Goal: Information Seeking & Learning: Understand process/instructions

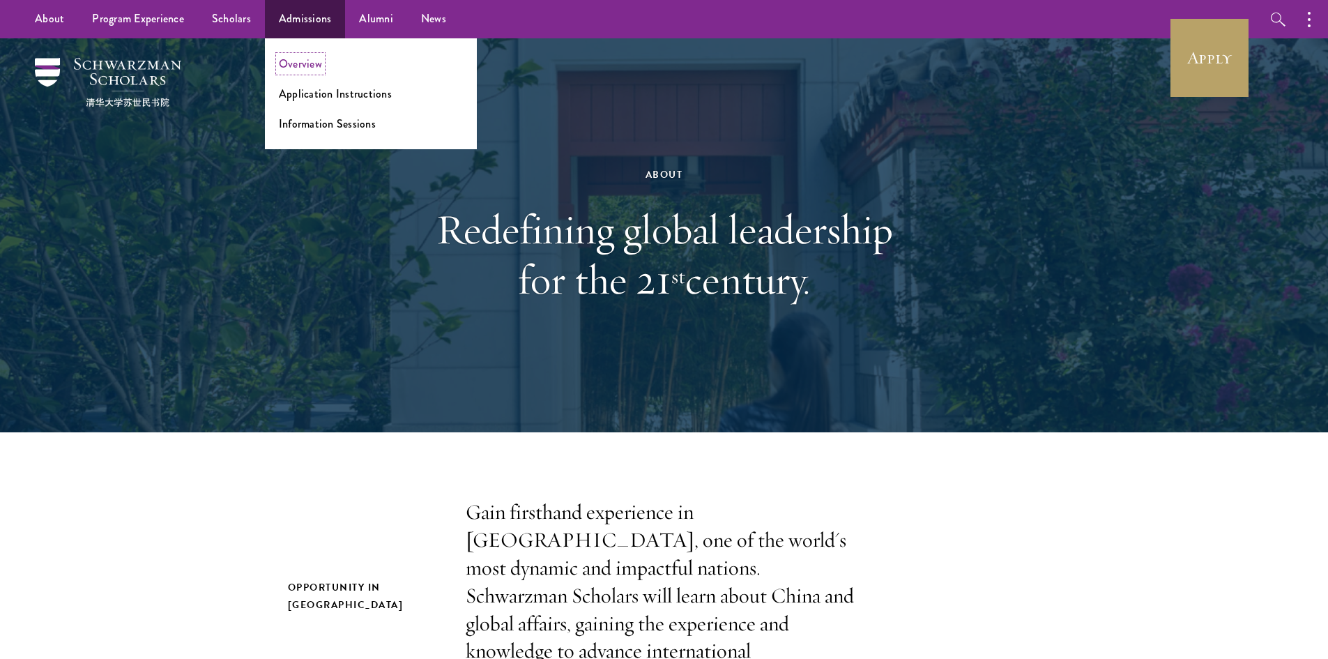
click at [300, 61] on link "Overview" at bounding box center [300, 64] width 43 height 16
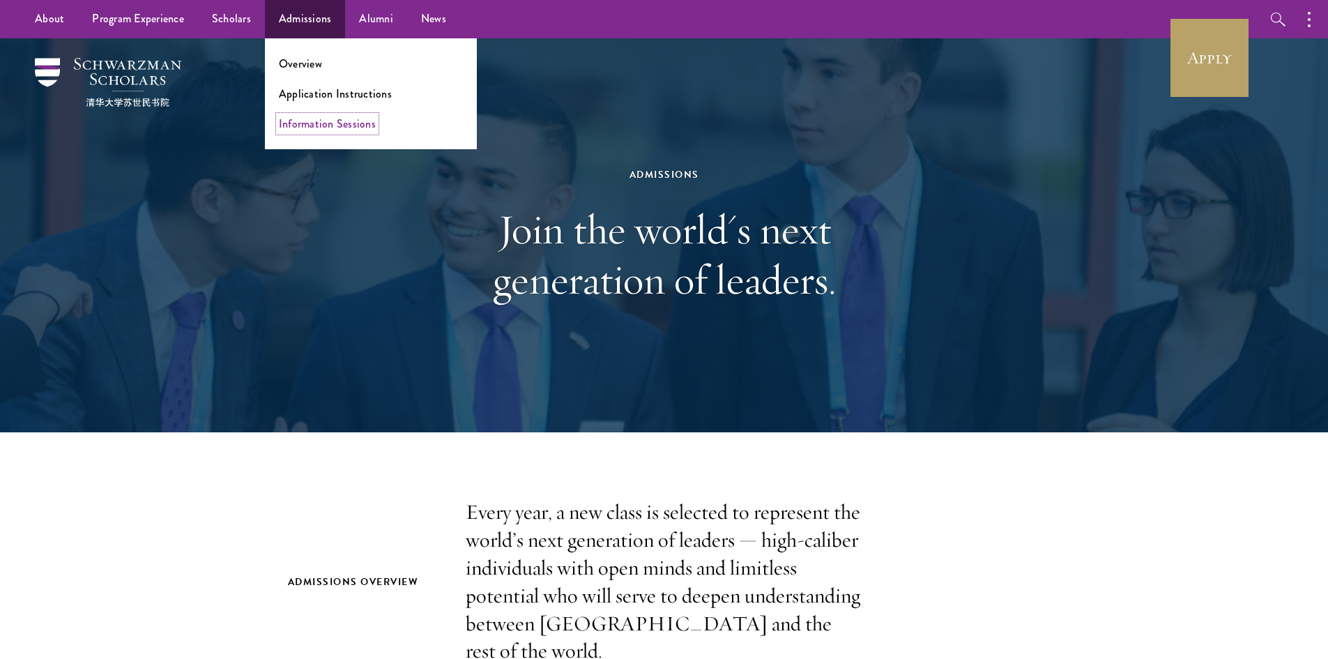
click at [319, 127] on link "Information Sessions" at bounding box center [327, 124] width 97 height 16
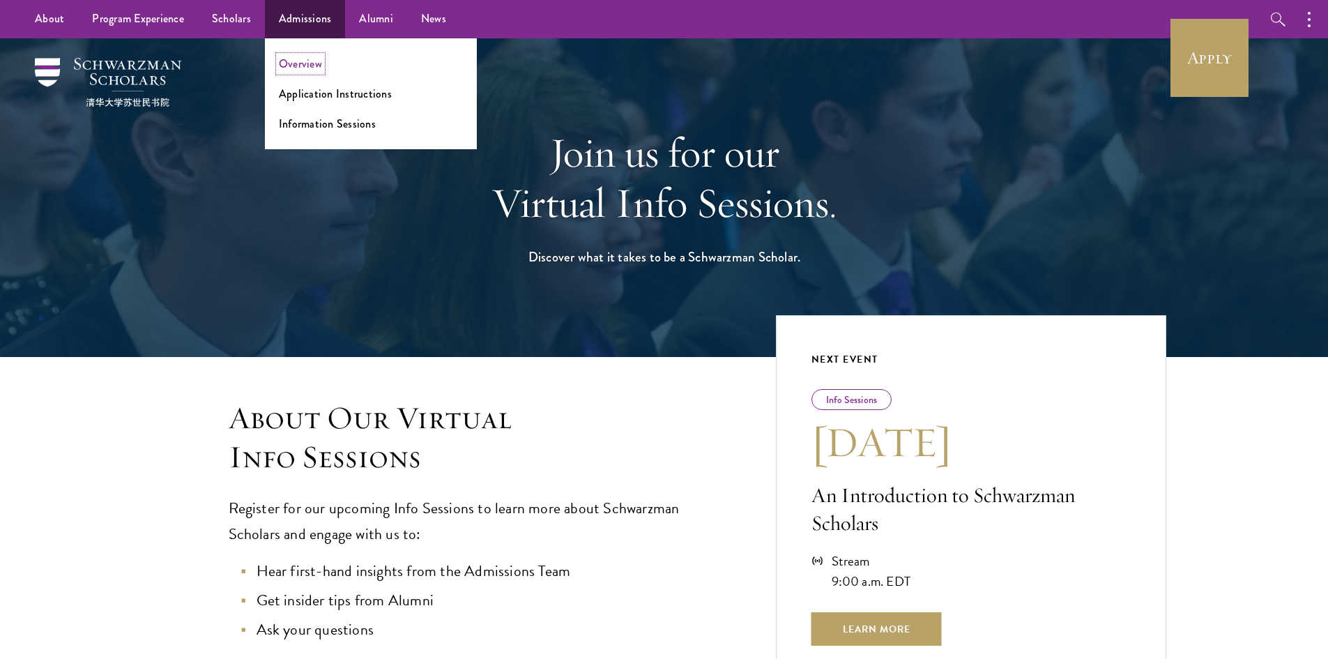
click at [295, 69] on link "Overview" at bounding box center [300, 64] width 43 height 16
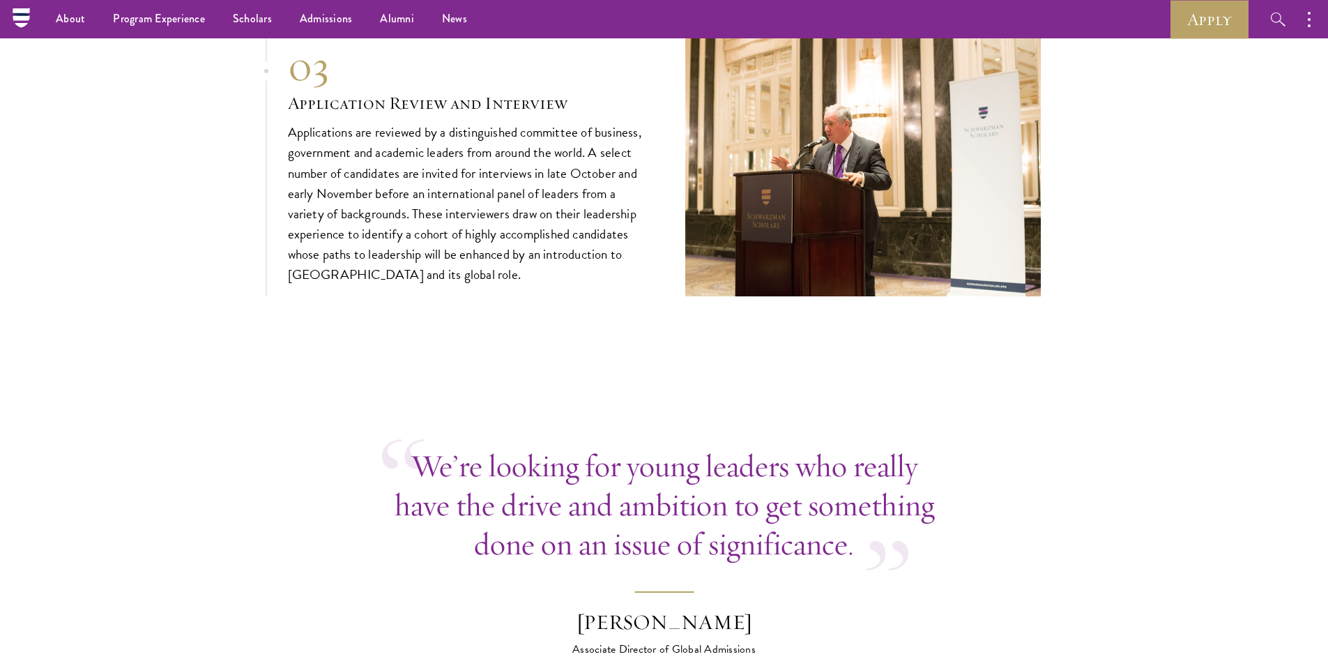
scroll to position [5158, 0]
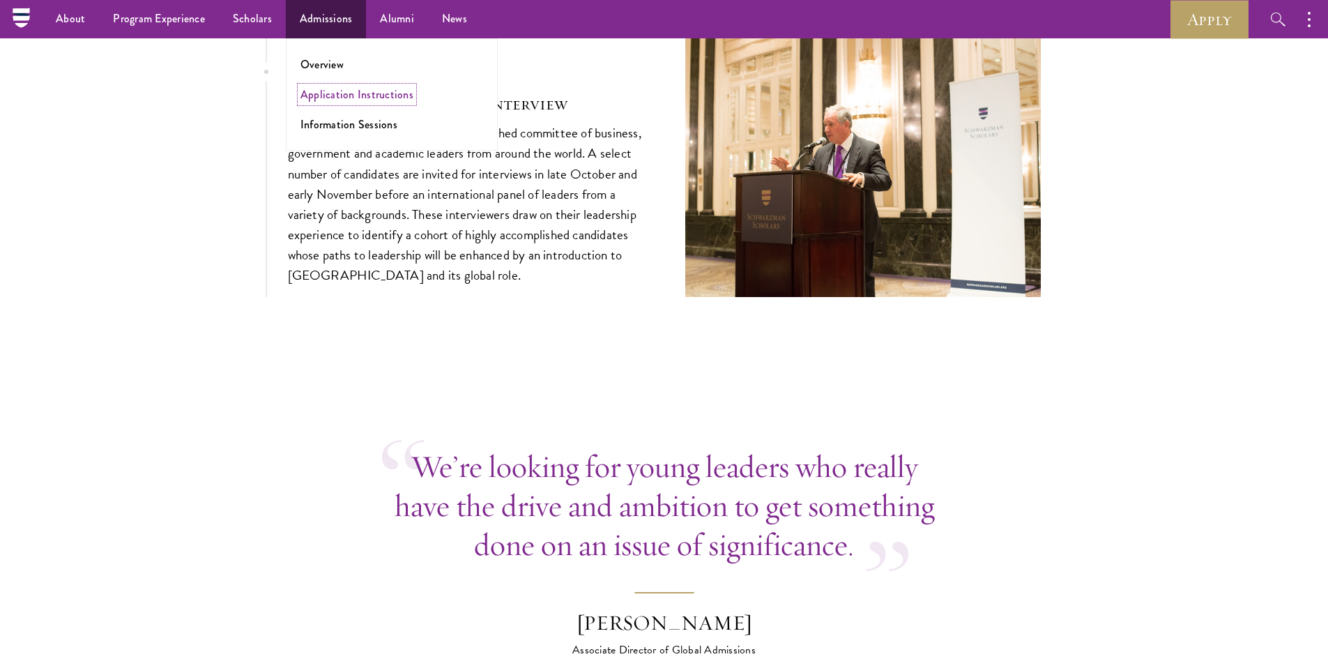
click at [335, 99] on link "Application Instructions" at bounding box center [356, 94] width 113 height 16
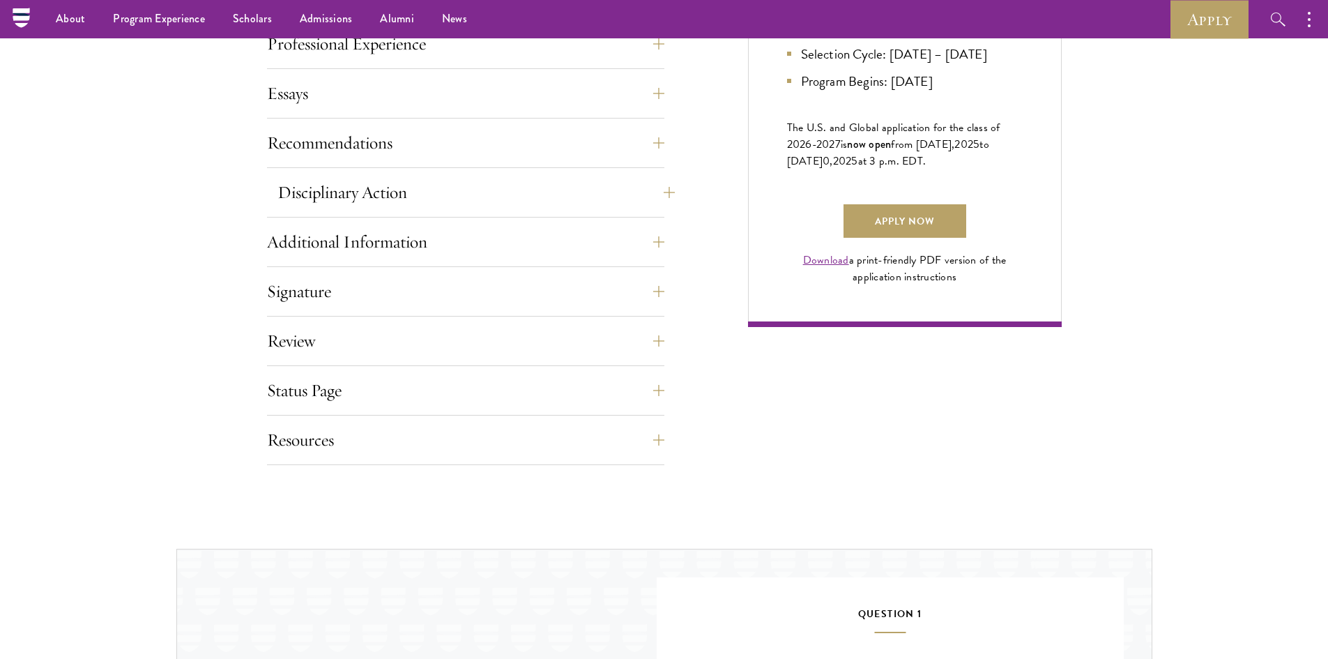
scroll to position [906, 0]
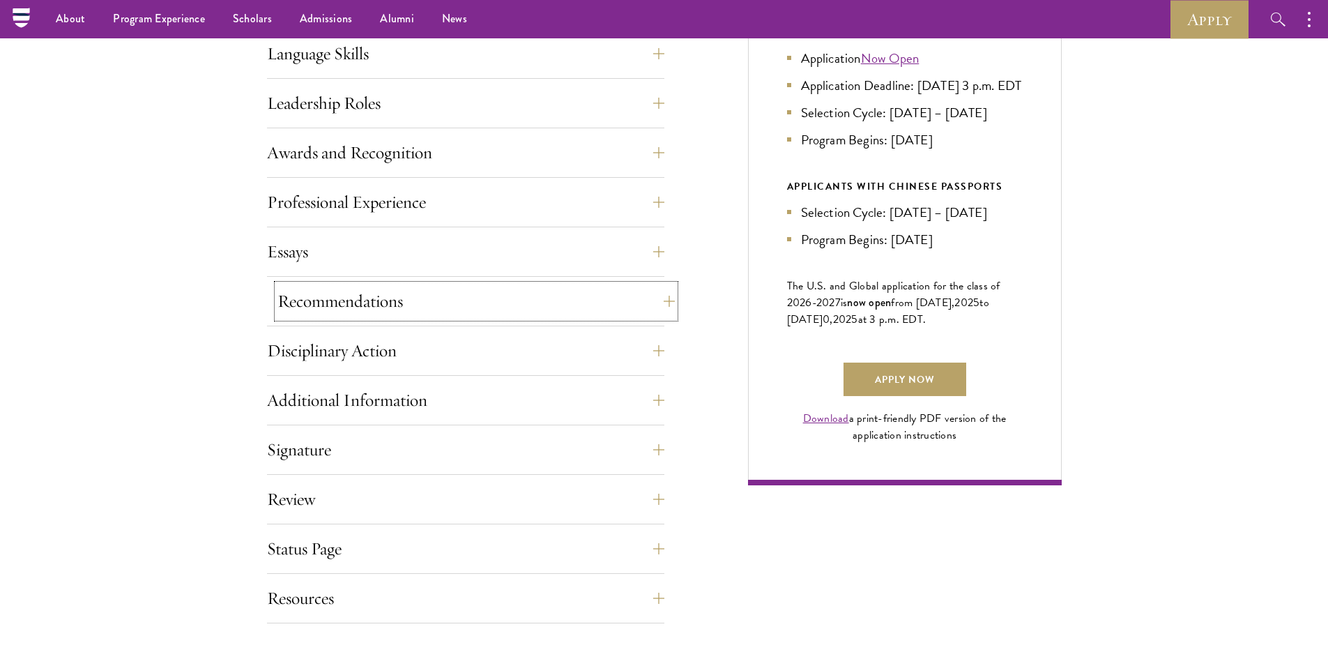
click at [413, 303] on button "Recommendations" at bounding box center [475, 300] width 397 height 33
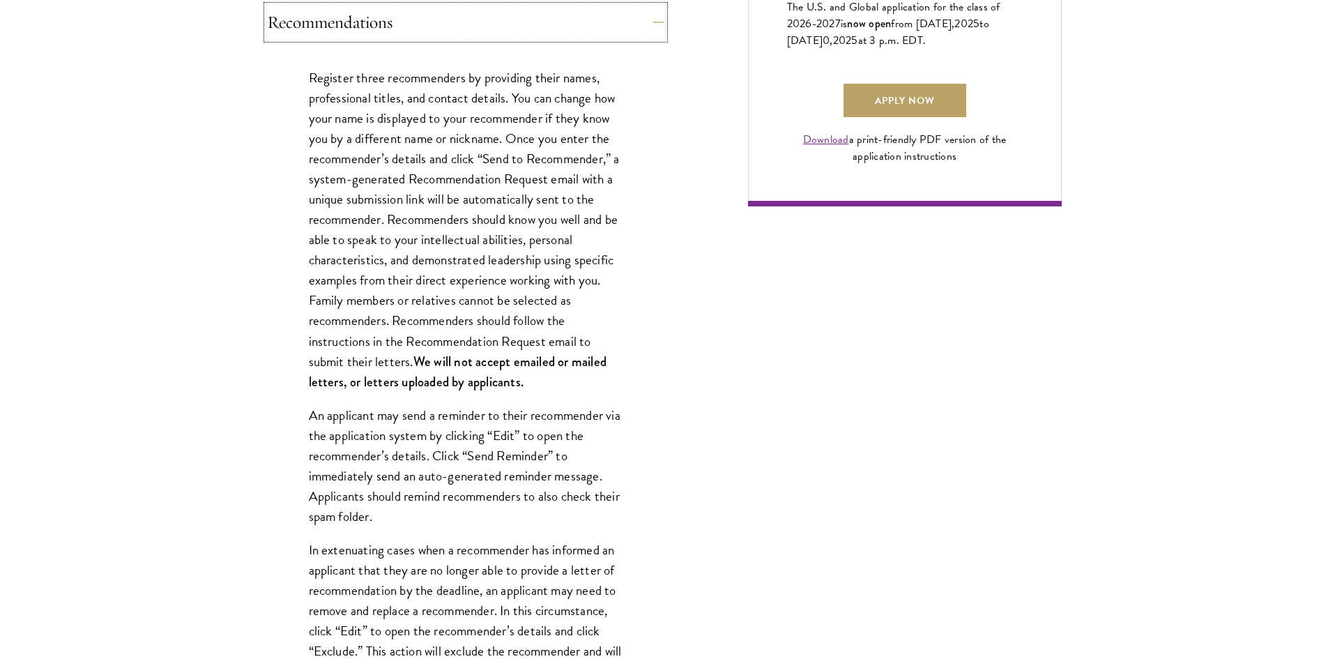
scroll to position [1115, 0]
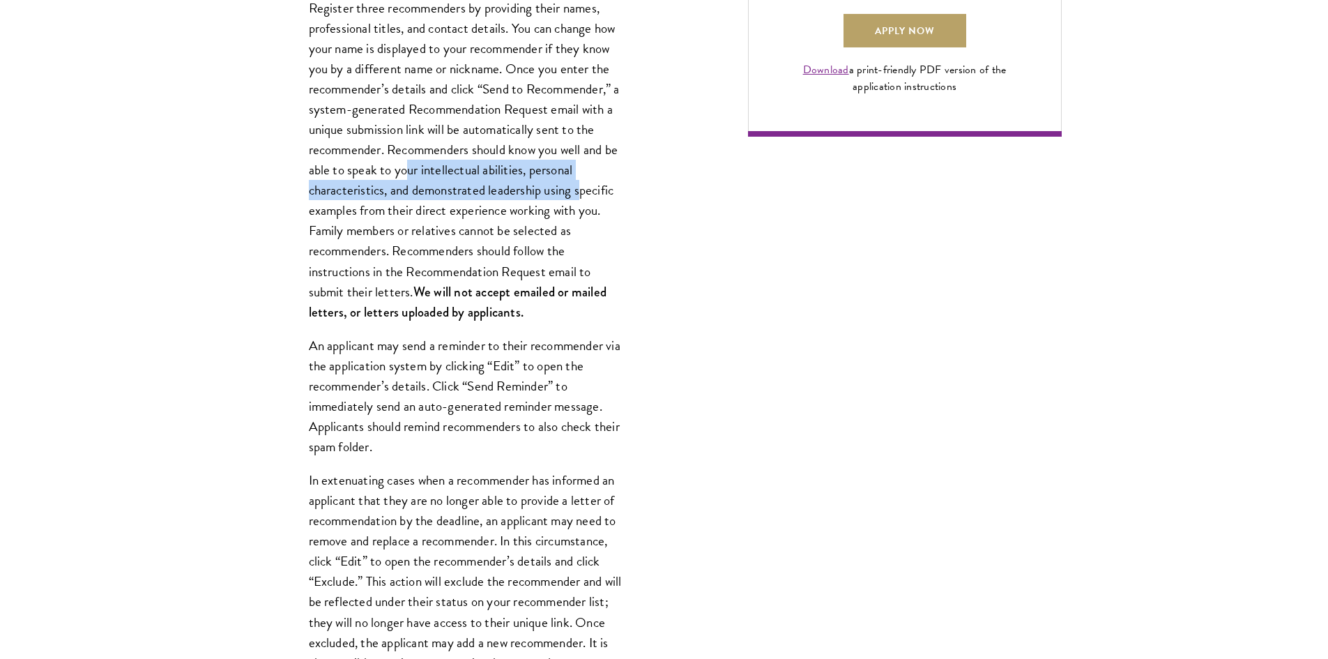
drag, startPoint x: 420, startPoint y: 167, endPoint x: 581, endPoint y: 188, distance: 162.4
click at [581, 188] on p "Register three recommenders by providing their names, professional titles, and …" at bounding box center [466, 160] width 314 height 324
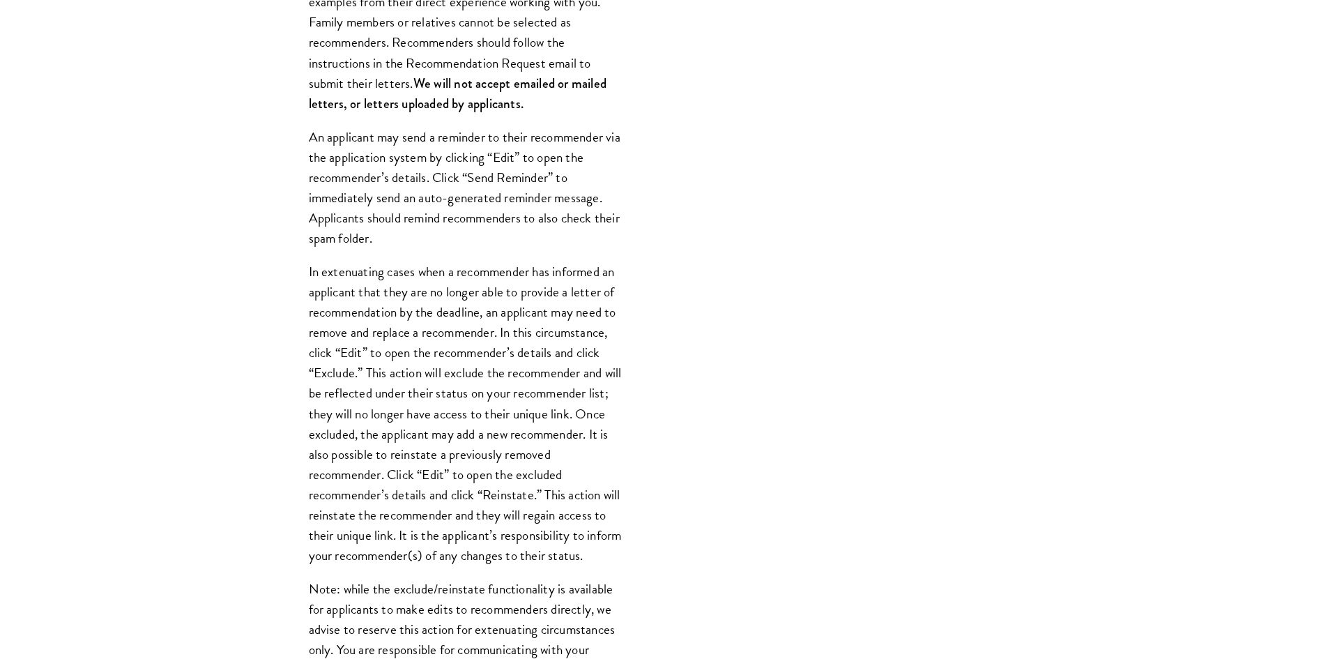
scroll to position [1324, 0]
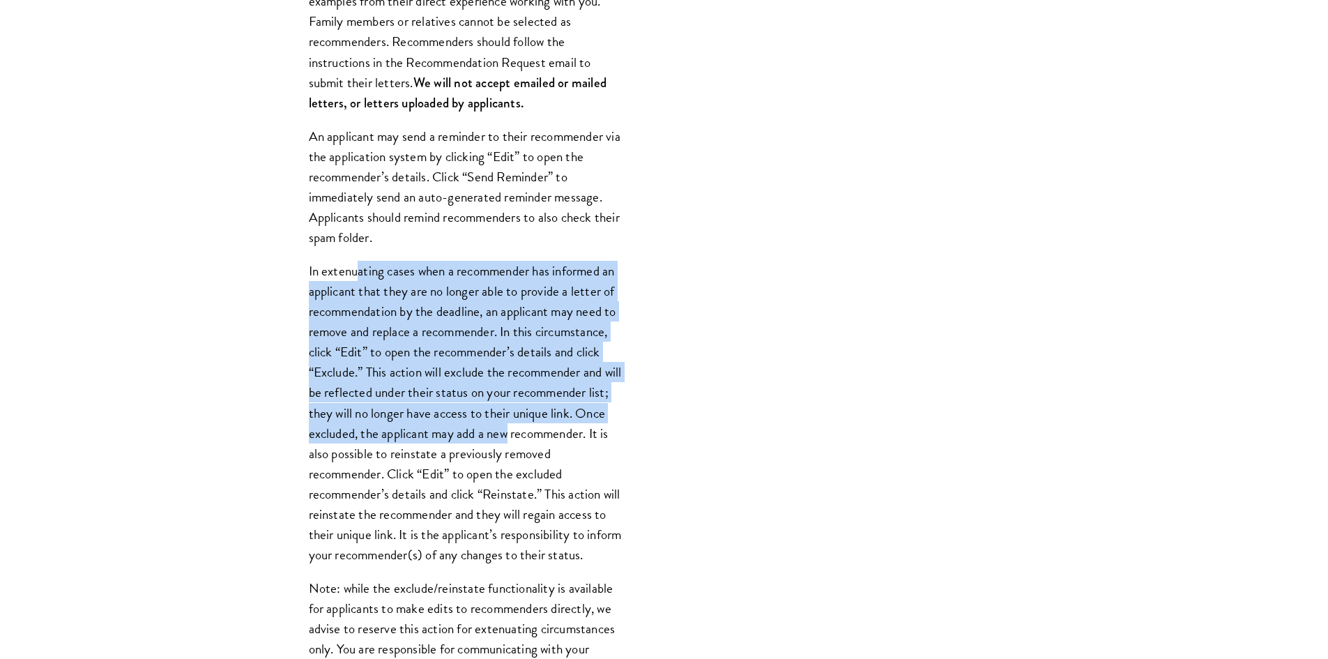
drag, startPoint x: 359, startPoint y: 264, endPoint x: 548, endPoint y: 436, distance: 255.1
click at [548, 436] on p "In extenuating cases when a recommender has informed an applicant that they are…" at bounding box center [466, 413] width 314 height 304
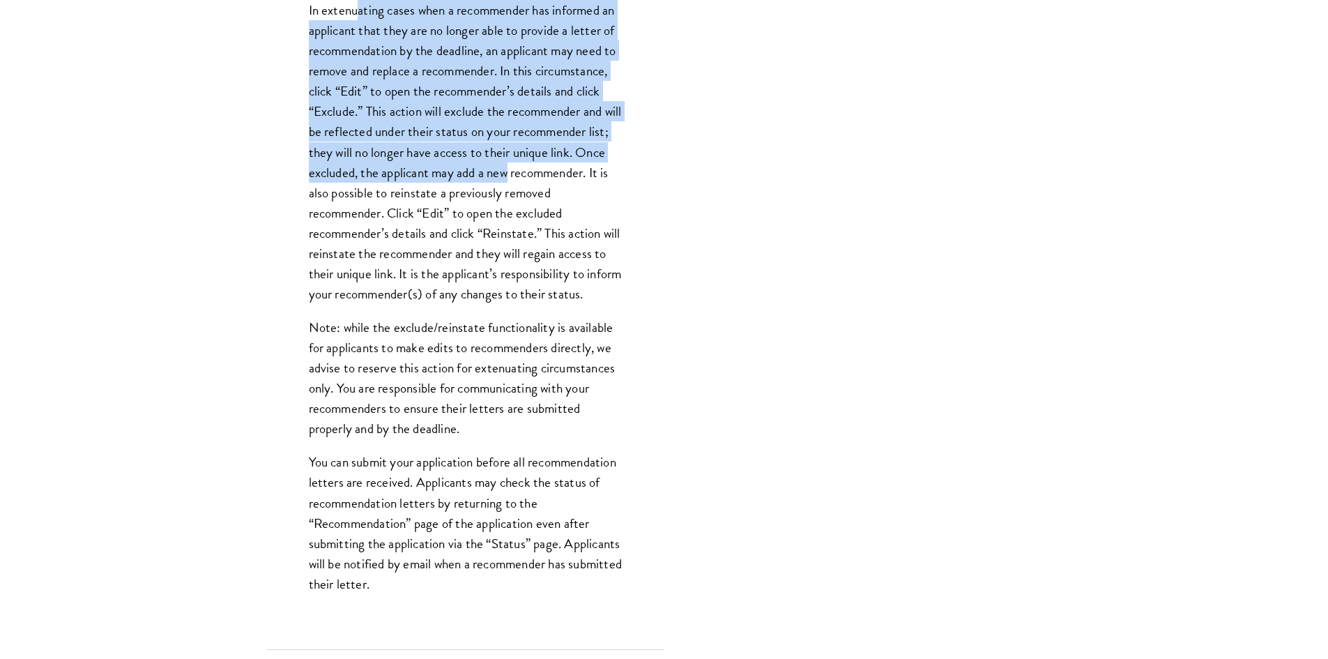
scroll to position [1673, 0]
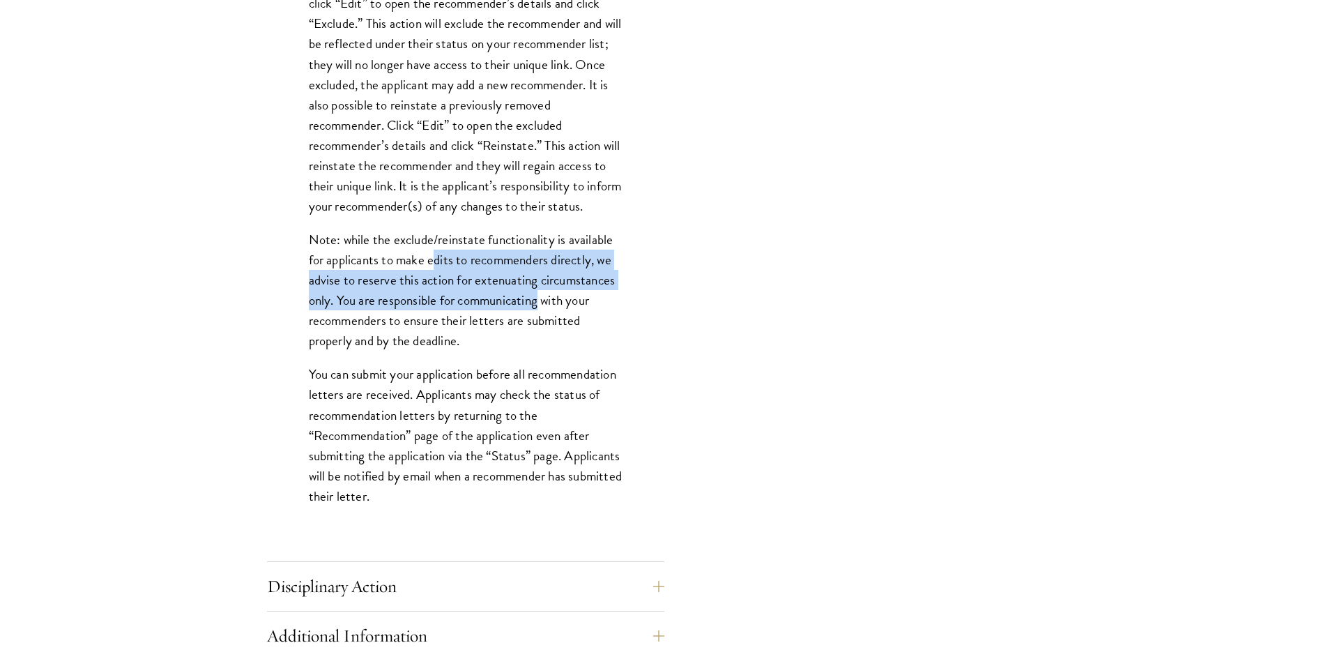
drag, startPoint x: 436, startPoint y: 282, endPoint x: 540, endPoint y: 318, distance: 109.8
click at [540, 318] on p "Note: while the exclude/reinstate functionality is available for applicants to …" at bounding box center [466, 289] width 314 height 121
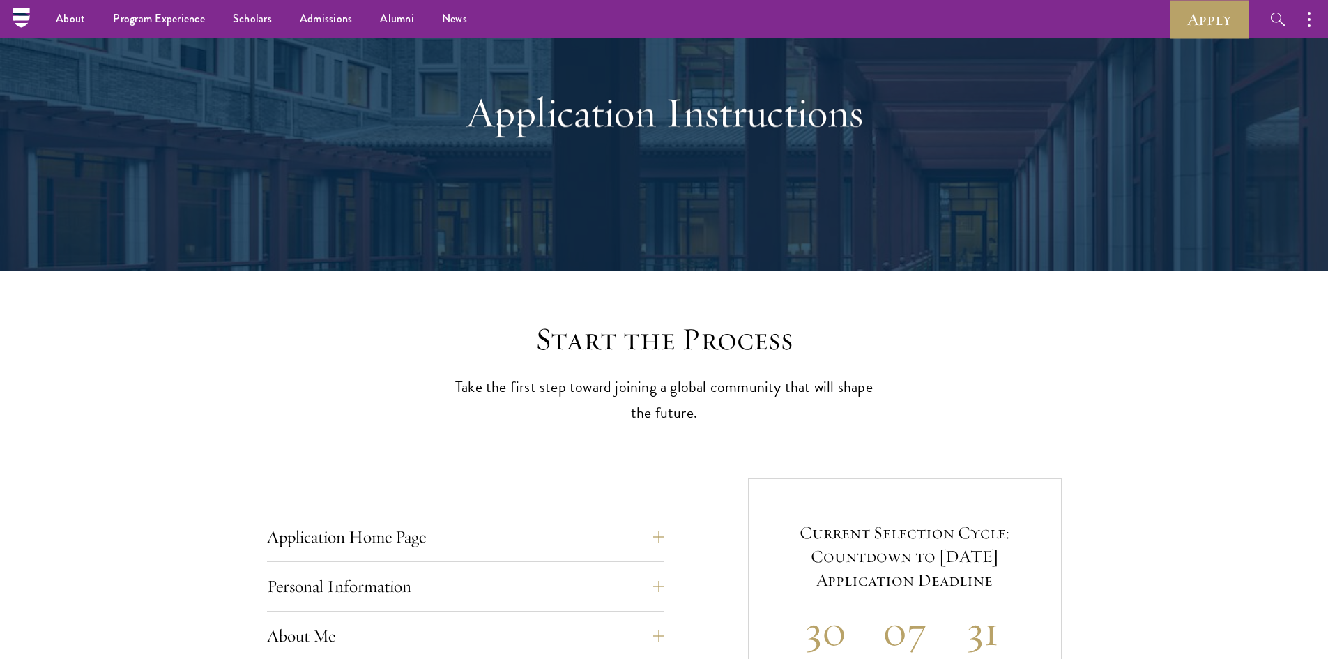
scroll to position [0, 0]
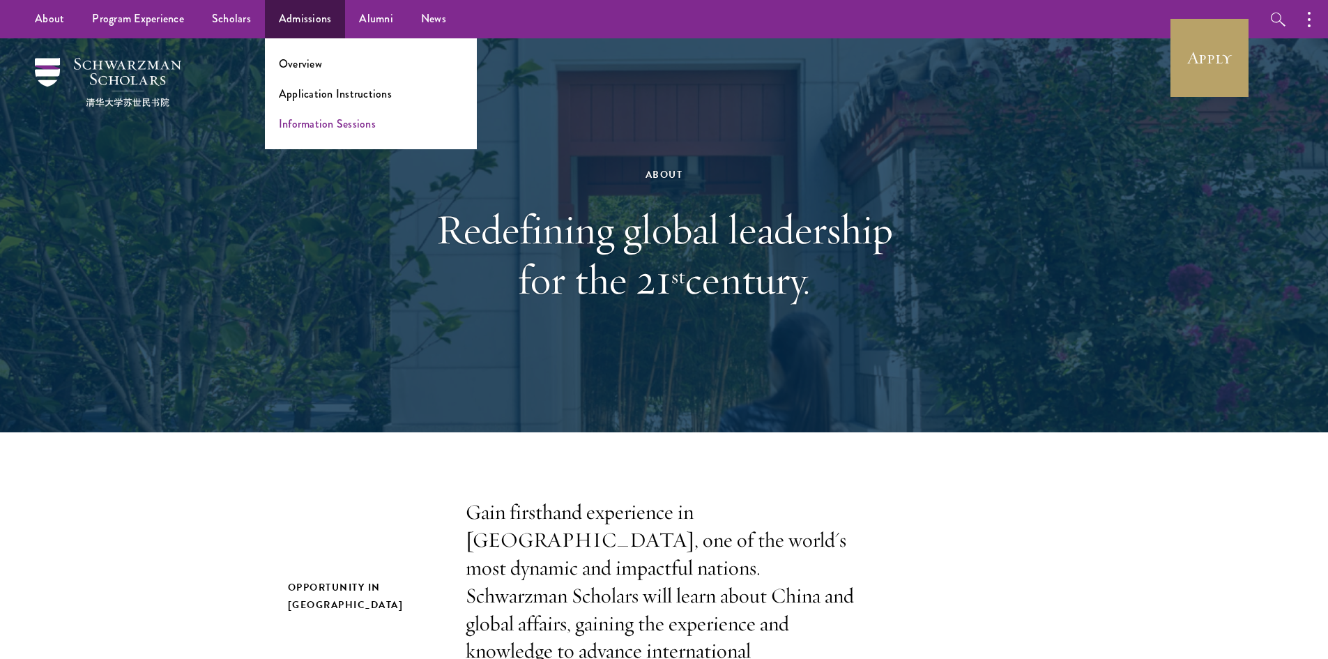
drag, startPoint x: 306, startPoint y: 135, endPoint x: 303, endPoint y: 125, distance: 9.7
click at [304, 131] on ul "Overview Application Instructions Information Sessions" at bounding box center [371, 93] width 212 height 111
click at [303, 125] on link "Information Sessions" at bounding box center [327, 124] width 97 height 16
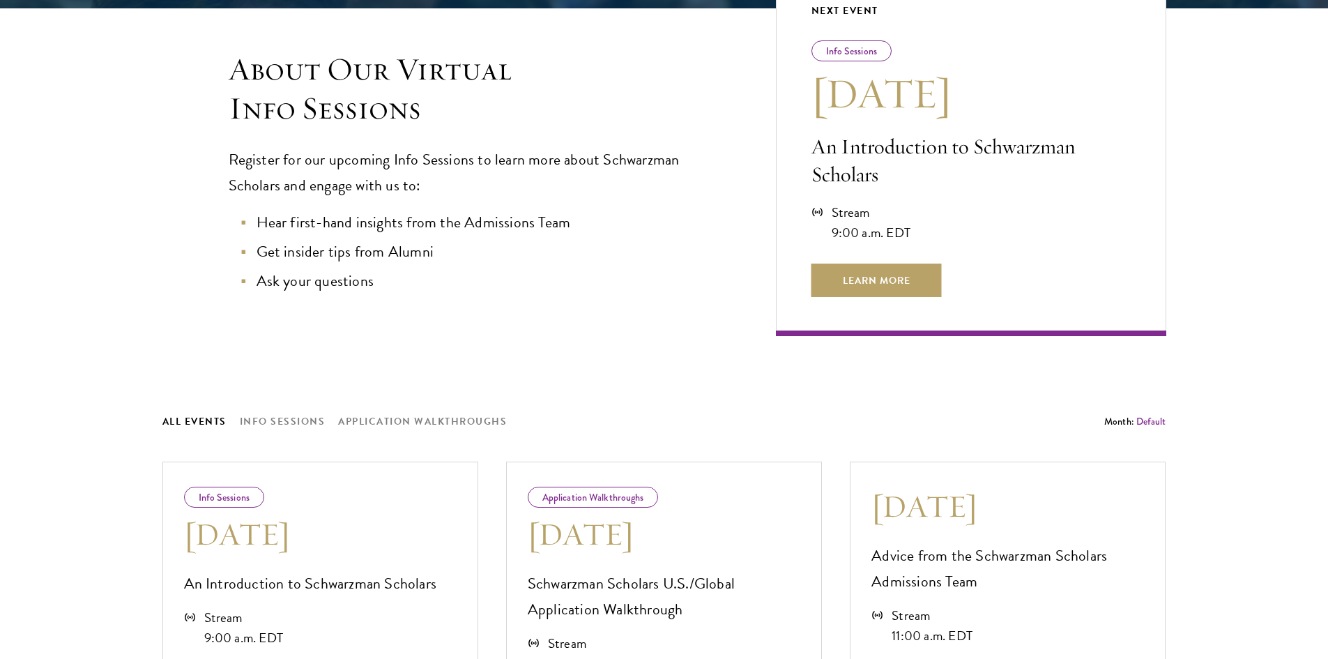
scroll to position [488, 0]
